Goal: Task Accomplishment & Management: Manage account settings

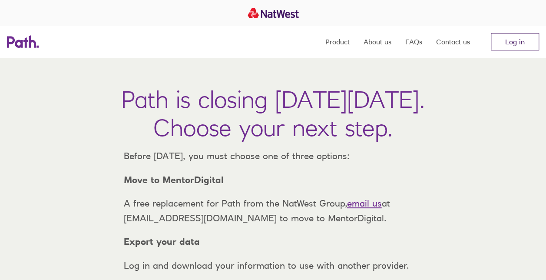
click at [506, 43] on link "Log in" at bounding box center [515, 41] width 48 height 17
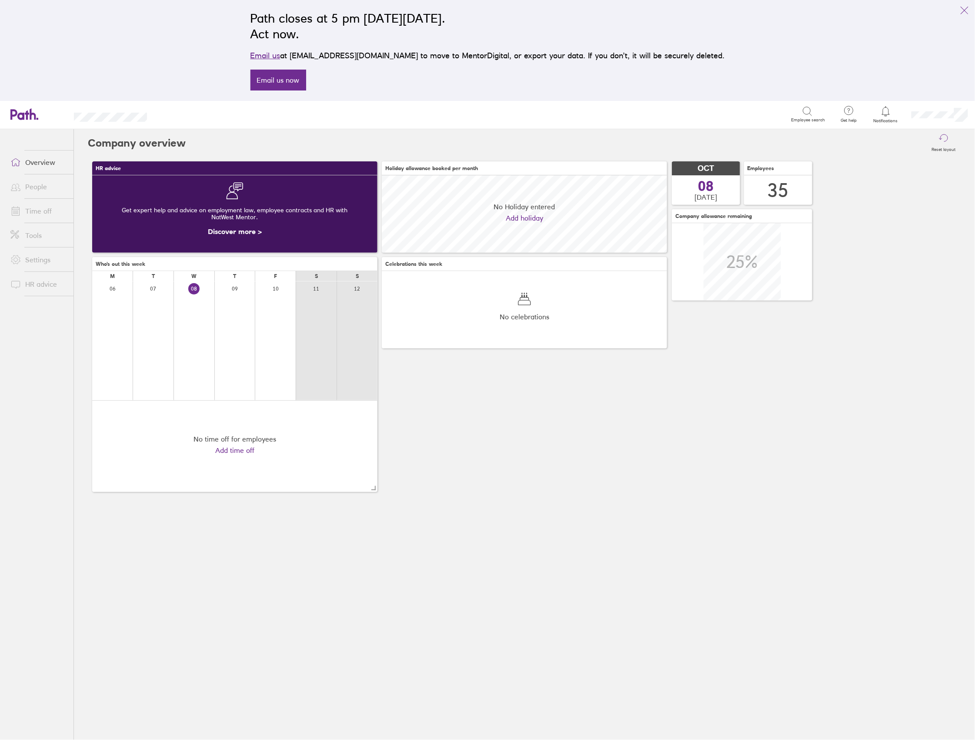
scroll to position [77, 285]
click at [30, 216] on link "Time off" at bounding box center [38, 210] width 70 height 17
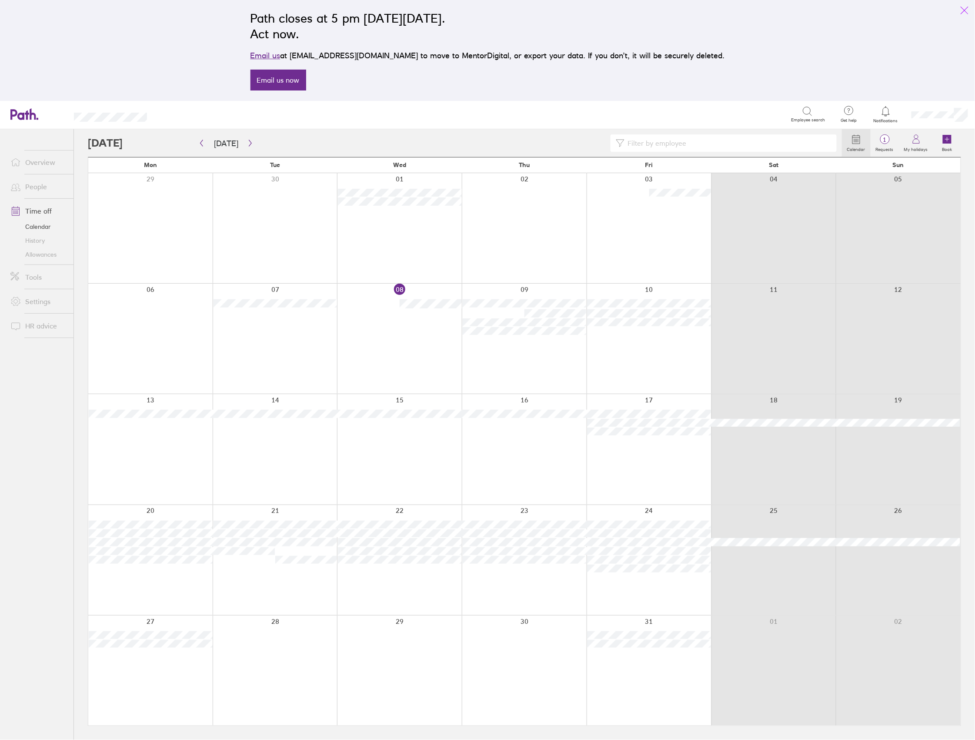
click at [737, 9] on icon "link" at bounding box center [964, 10] width 7 height 7
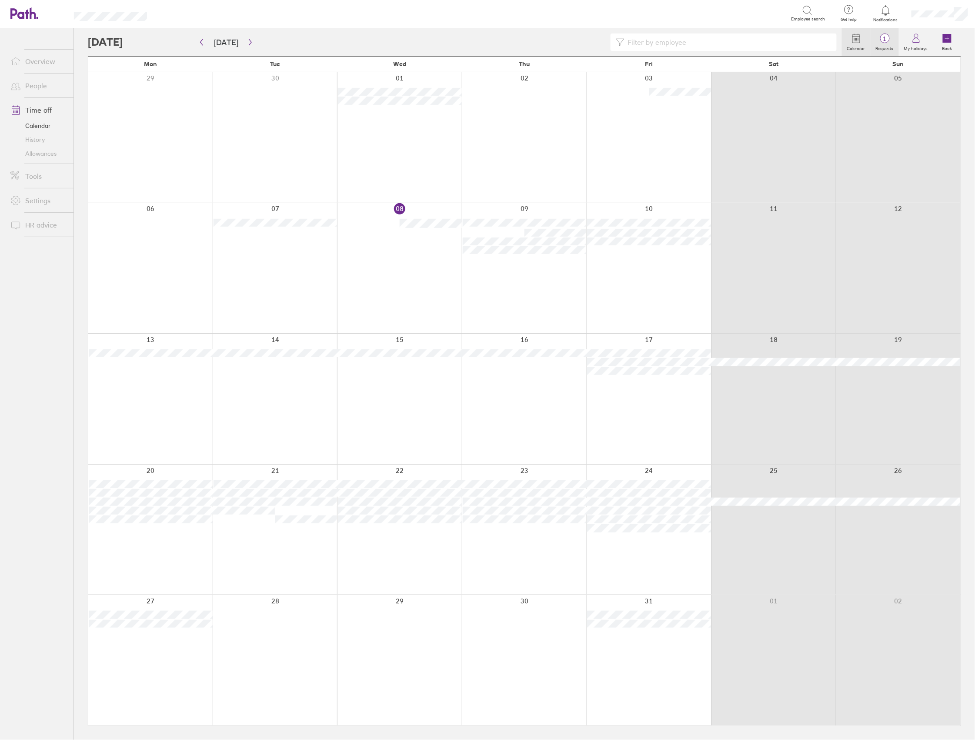
click at [737, 46] on label "Requests" at bounding box center [884, 47] width 28 height 8
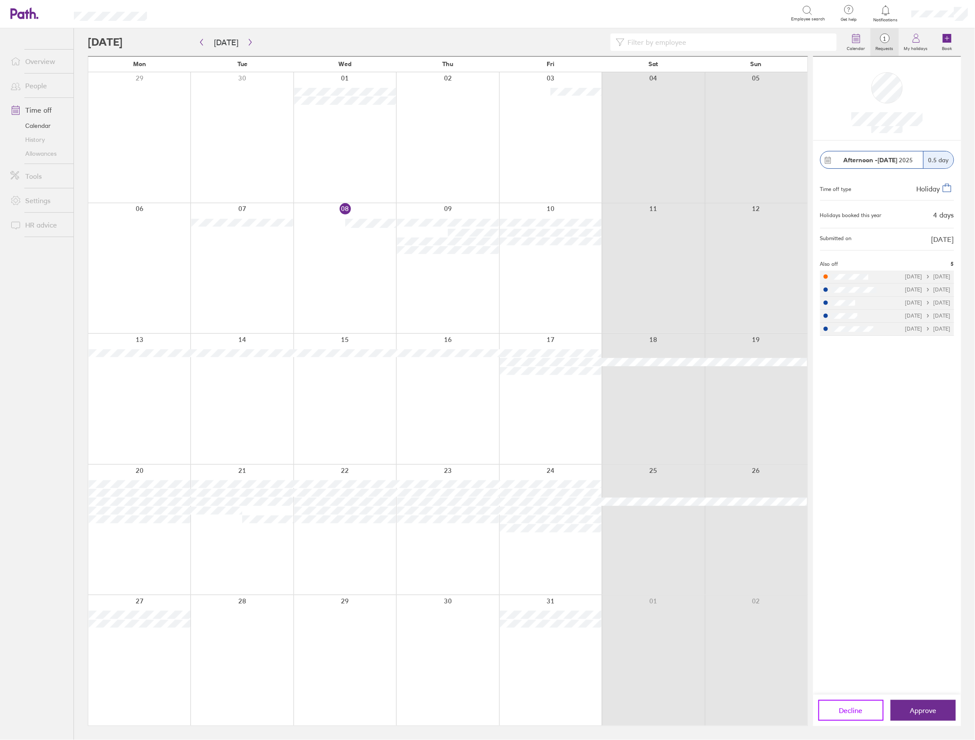
click at [737, 373] on span "Decline" at bounding box center [850, 710] width 23 height 8
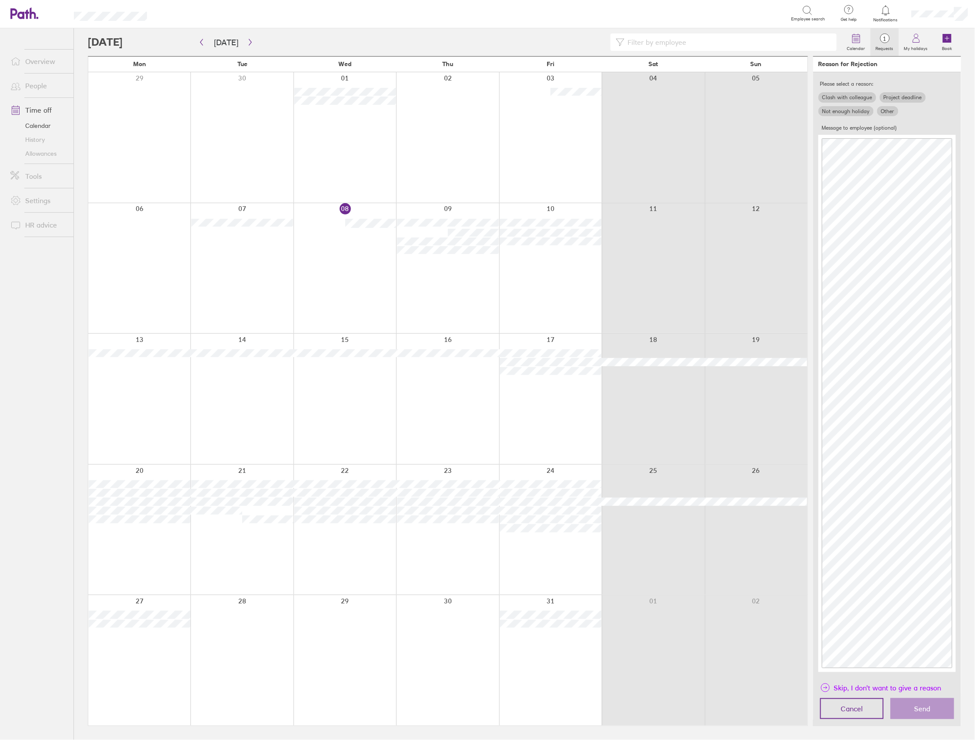
click at [737, 373] on span "Skip, I don't want to give a reason" at bounding box center [887, 687] width 107 height 14
